Goal: Information Seeking & Learning: Learn about a topic

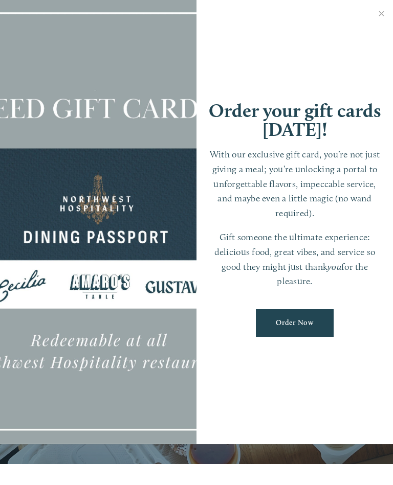
scroll to position [21, 0]
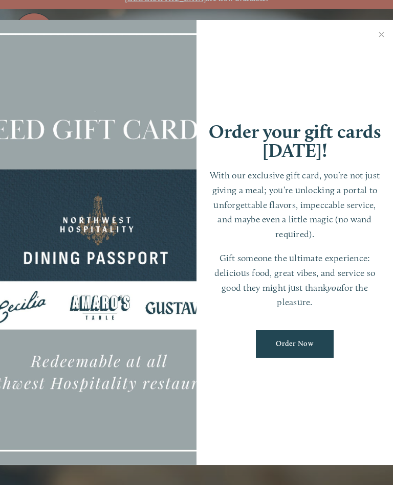
click at [381, 39] on link "Close" at bounding box center [381, 35] width 20 height 29
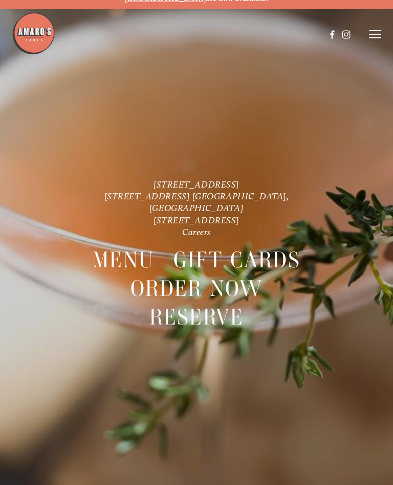
click at [379, 46] on header "Menu Order Now Visit Gallery 0" at bounding box center [196, 34] width 369 height 69
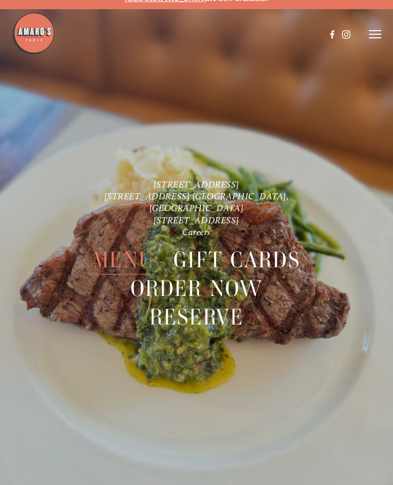
click at [132, 246] on span "Menu" at bounding box center [123, 260] width 61 height 29
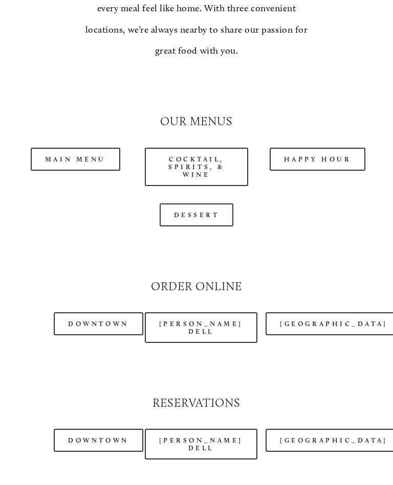
scroll to position [889, 0]
click at [60, 147] on link "Main Menu" at bounding box center [76, 158] width 90 height 23
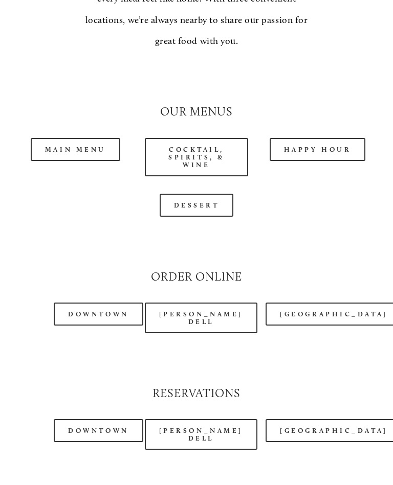
click at [204, 194] on link "Dessert" at bounding box center [197, 205] width 74 height 23
click at [310, 138] on link "Happy Hour" at bounding box center [318, 149] width 96 height 23
